Goal: Obtain resource: Obtain resource

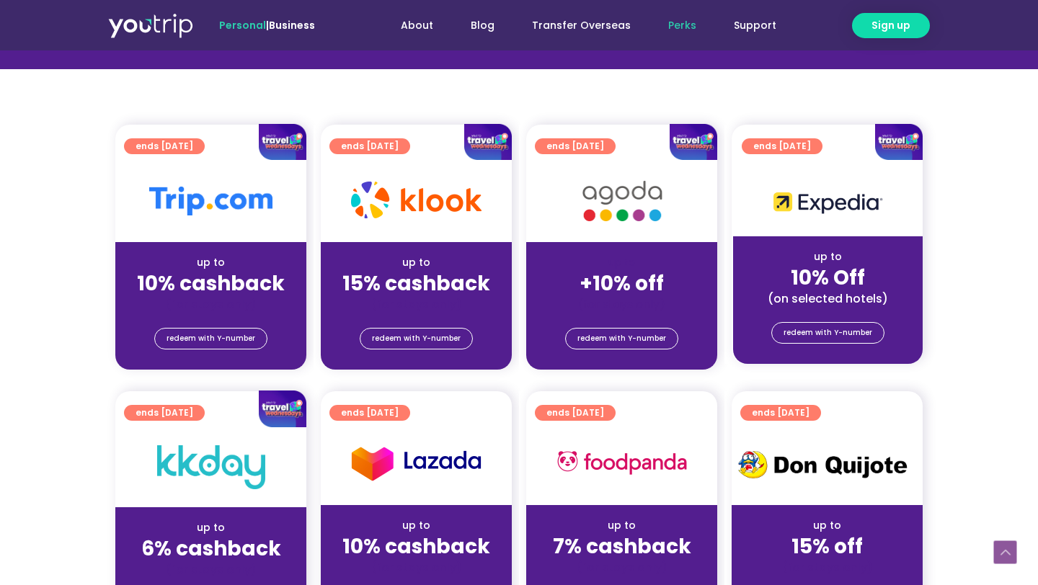
scroll to position [291, 0]
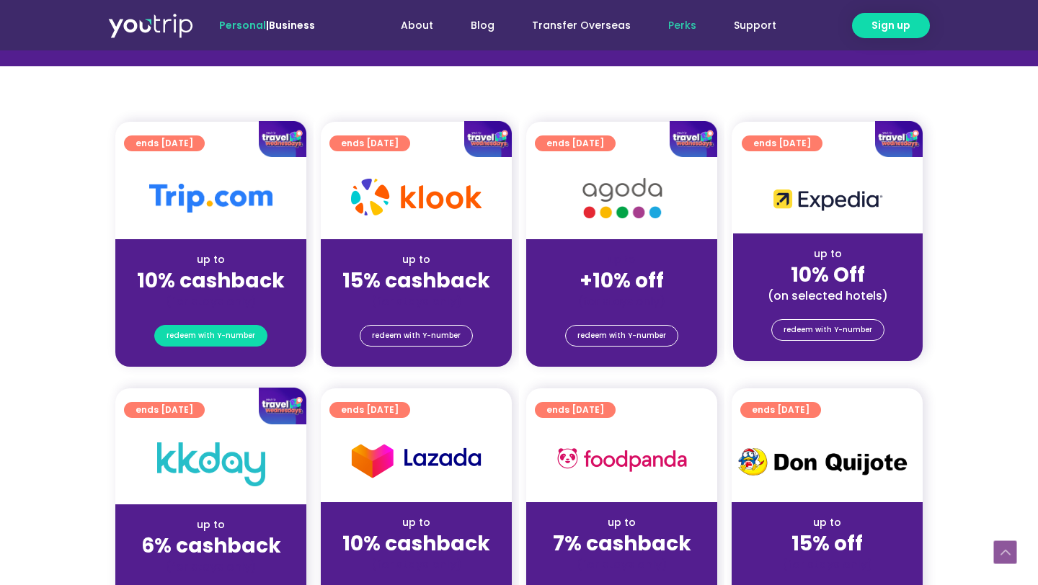
click at [192, 339] on span "redeem with Y-number" at bounding box center [211, 336] width 89 height 20
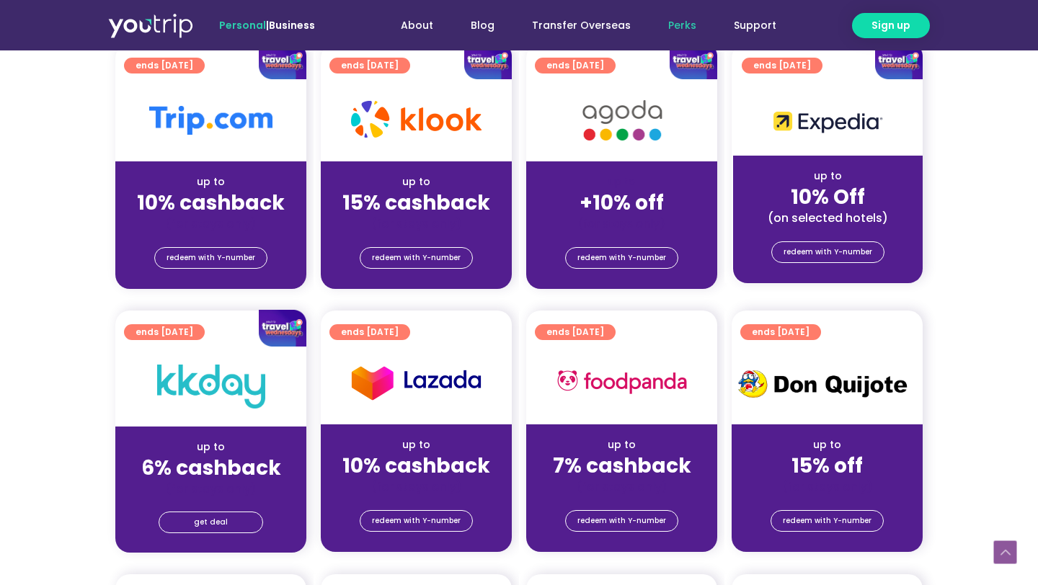
scroll to position [342, 0]
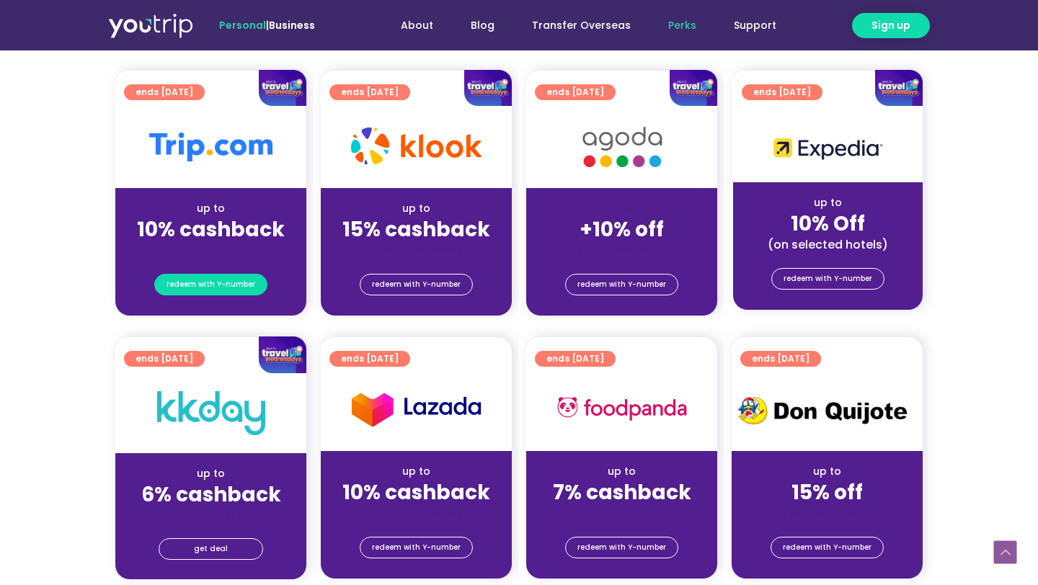
click at [211, 280] on span "redeem with Y-number" at bounding box center [211, 285] width 89 height 20
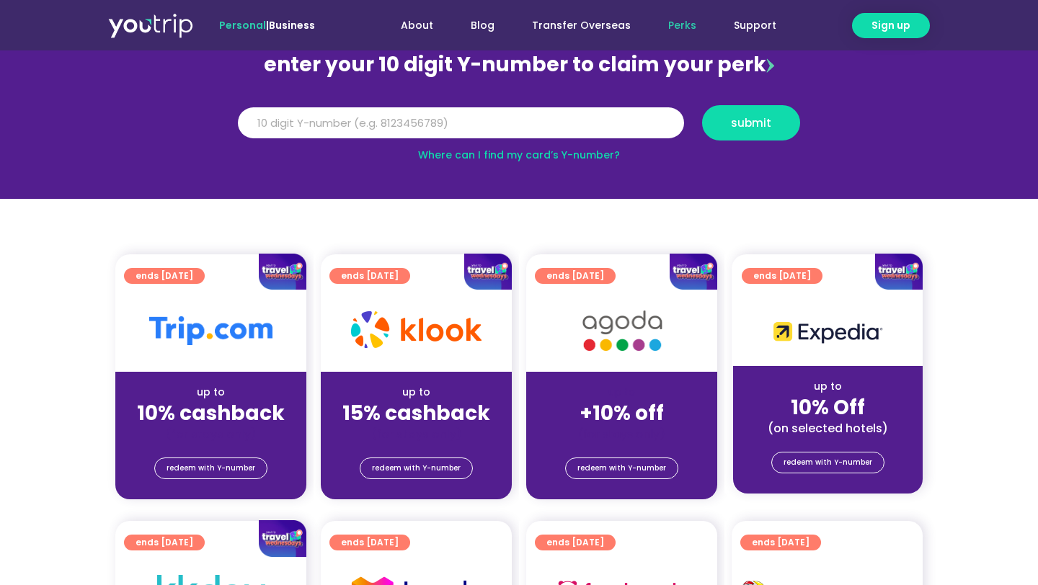
scroll to position [159, 0]
click at [448, 120] on input "Y Number" at bounding box center [461, 123] width 446 height 32
type input "8129991932"
click at [755, 125] on span "submit" at bounding box center [751, 122] width 40 height 11
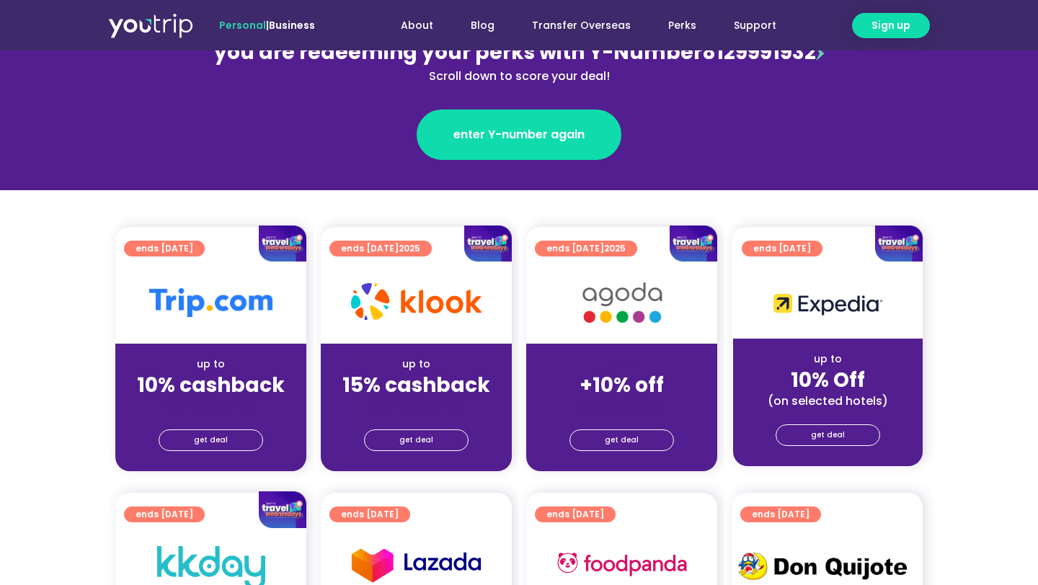
scroll to position [205, 0]
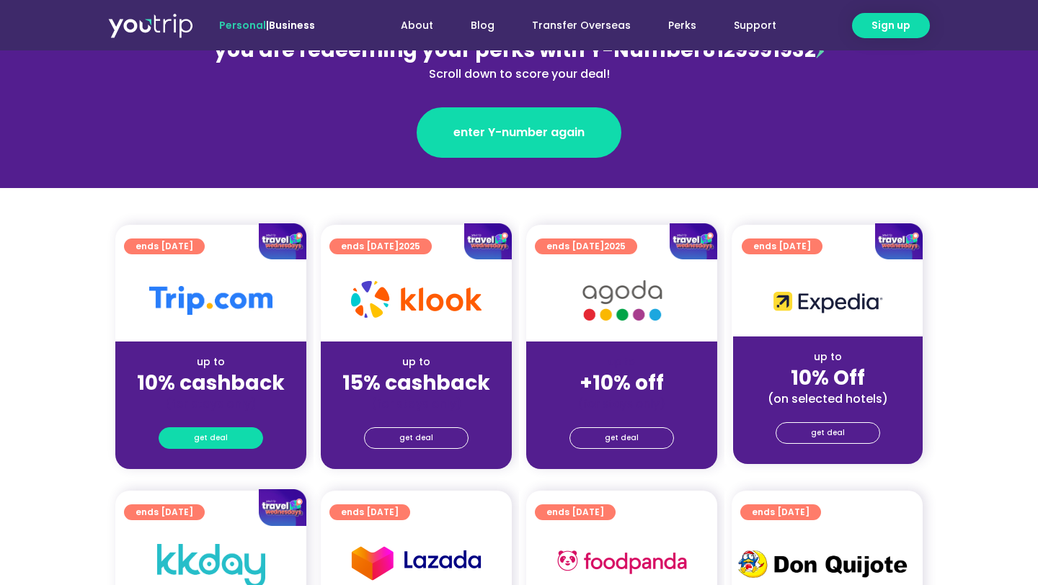
click at [228, 441] on link "get deal" at bounding box center [211, 438] width 105 height 22
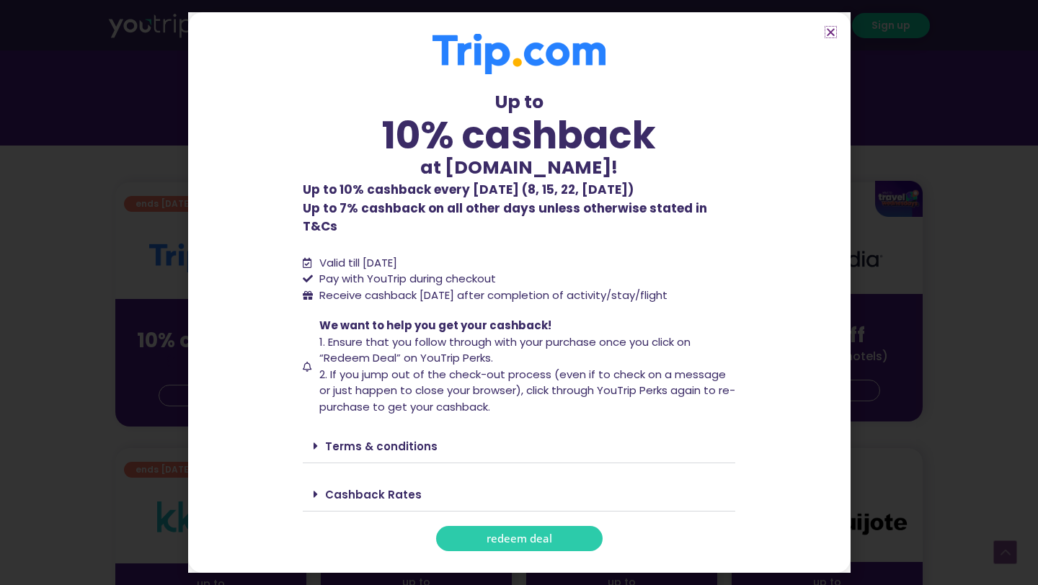
scroll to position [249, 0]
click at [375, 478] on div "Cashback Rates" at bounding box center [519, 495] width 432 height 34
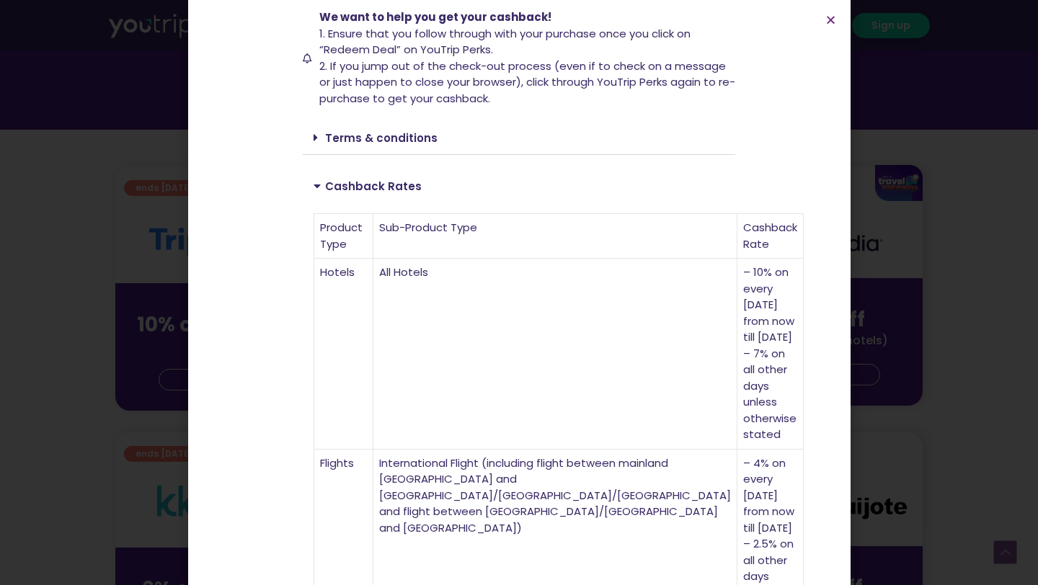
scroll to position [92, 0]
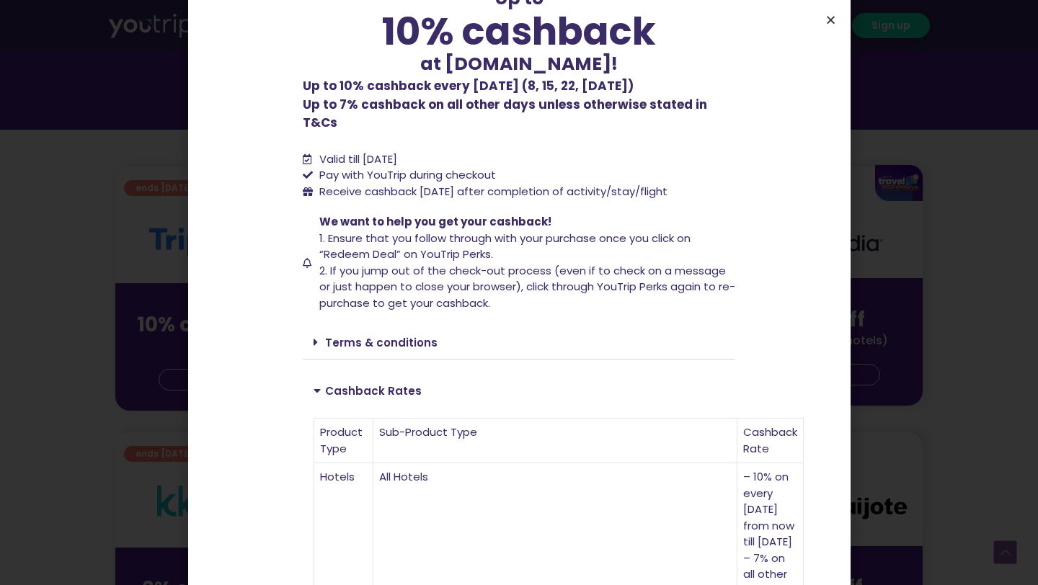
click at [827, 22] on icon "Close" at bounding box center [830, 19] width 11 height 11
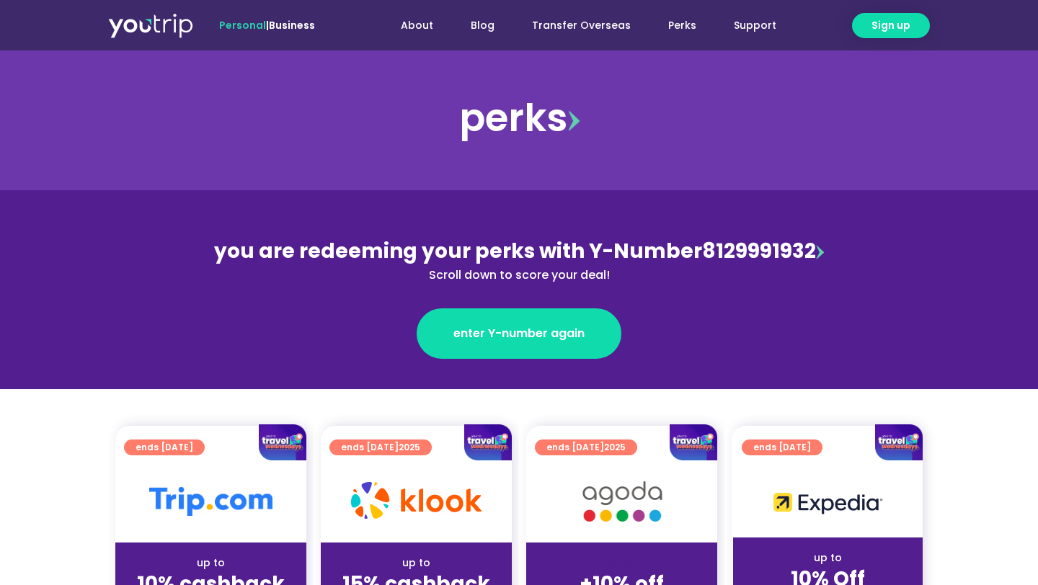
scroll to position [0, 0]
